Goal: Information Seeking & Learning: Understand process/instructions

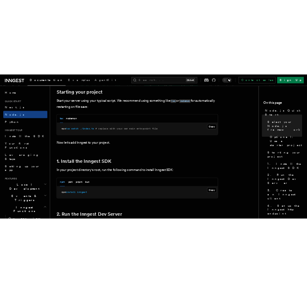
scroll to position [407, 0]
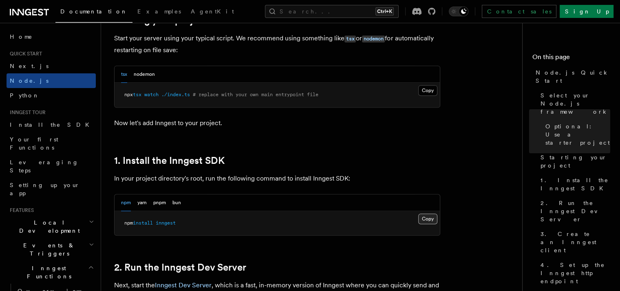
click at [431, 215] on button "Copy Copied" at bounding box center [427, 218] width 19 height 11
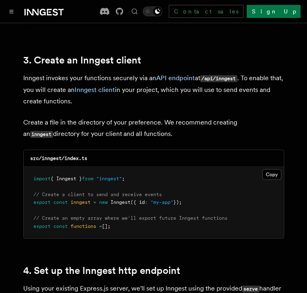
scroll to position [1018, 0]
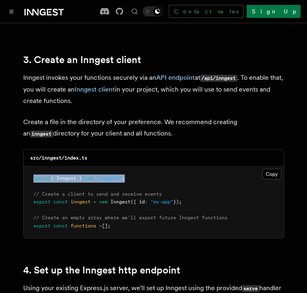
drag, startPoint x: 136, startPoint y: 169, endPoint x: 21, endPoint y: 166, distance: 114.9
copy span "import { Inngest } from "inngest" ;"
drag, startPoint x: 191, startPoint y: 191, endPoint x: 34, endPoint y: 194, distance: 156.4
click at [34, 194] on pre "import { Inngest } from "inngest" ; // Create a client to send and receive even…" at bounding box center [154, 203] width 260 height 72
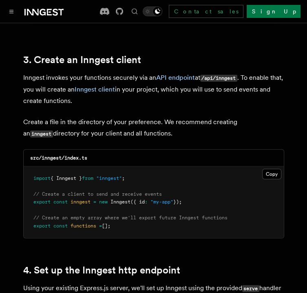
click at [47, 198] on pre "import { Inngest } from "inngest" ; // Create a client to send and receive even…" at bounding box center [154, 203] width 260 height 72
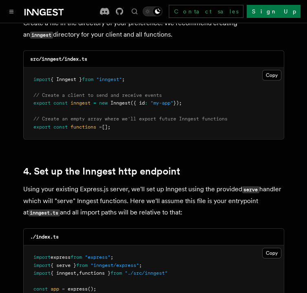
scroll to position [1100, 0]
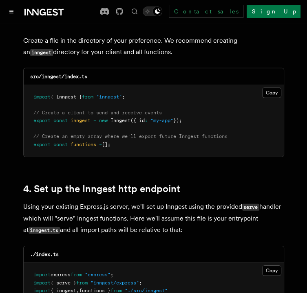
drag, startPoint x: 192, startPoint y: 109, endPoint x: 3, endPoint y: 100, distance: 189.6
copy code "// Create a client to send and receive events export const inngest = new Innges…"
click at [201, 88] on pre "import { Inngest } from "inngest" ; // Create a client to send and receive even…" at bounding box center [154, 121] width 260 height 72
drag, startPoint x: 121, startPoint y: 134, endPoint x: 33, endPoint y: 128, distance: 88.2
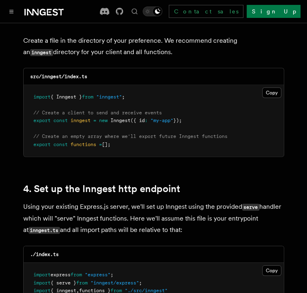
click at [33, 128] on pre "import { Inngest } from "inngest" ; // Create a client to send and receive even…" at bounding box center [154, 121] width 260 height 72
copy code "// Create an empty array where we'll export future Inngest functions export con…"
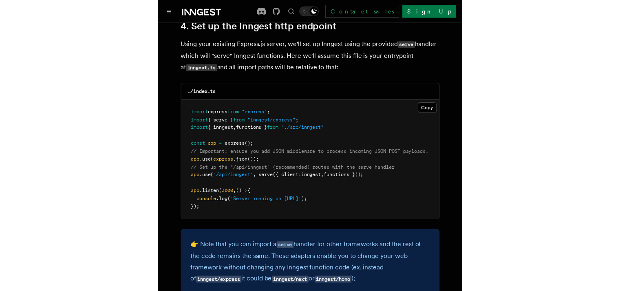
scroll to position [1263, 0]
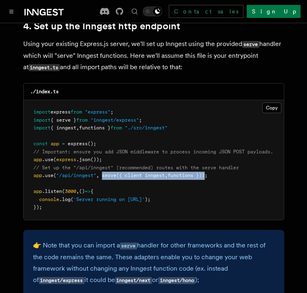
drag, startPoint x: 103, startPoint y: 165, endPoint x: 212, endPoint y: 164, distance: 108.4
click at [207, 173] on span "app .use ( "/api/inngest" , serve ({ client : inngest , functions }));" at bounding box center [120, 176] width 174 height 6
copy span "serve ({ client : inngest , functions })"
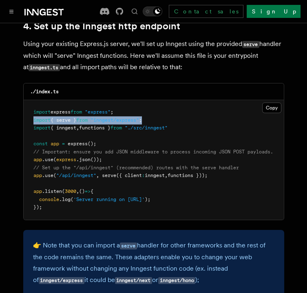
drag, startPoint x: 150, startPoint y: 109, endPoint x: 33, endPoint y: 113, distance: 117.0
click at [33, 113] on pre "import express from "express" ; import { serve } from "inngest/express" ; impor…" at bounding box center [154, 160] width 260 height 120
copy span "import { serve } from "inngest/express" ;"
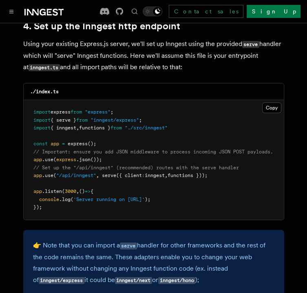
click at [130, 153] on pre "import express from "express" ; import { serve } from "inngest/express" ; impor…" at bounding box center [154, 160] width 260 height 120
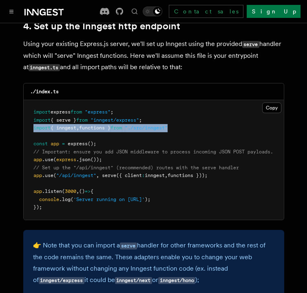
drag, startPoint x: 180, startPoint y: 117, endPoint x: 22, endPoint y: 119, distance: 157.6
copy span "import { inngest , functions } from "./src/inngest""
